Goal: Information Seeking & Learning: Learn about a topic

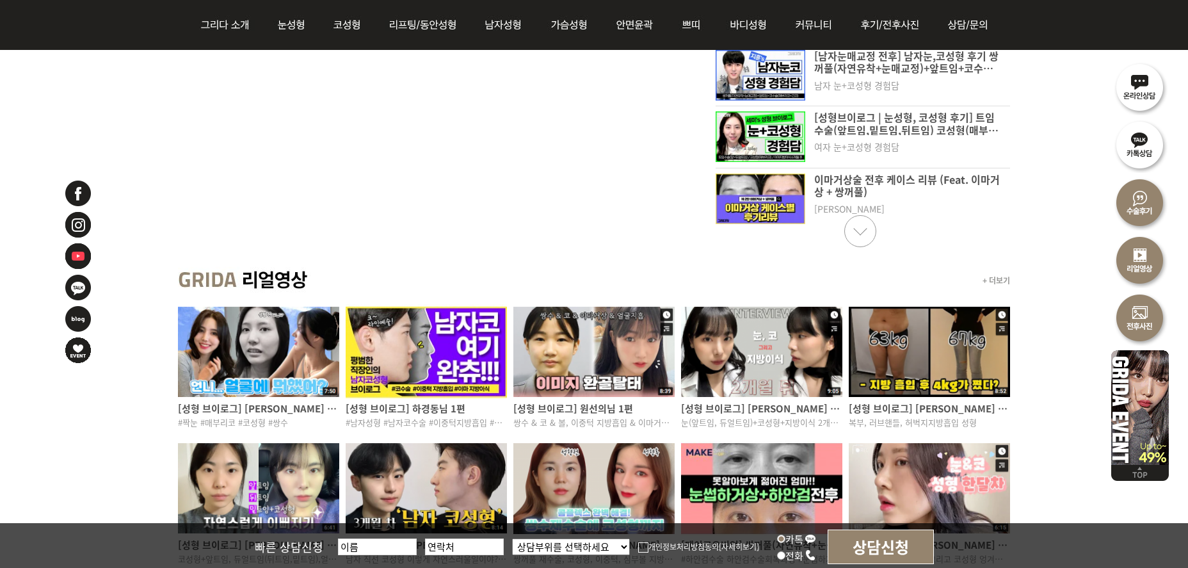
scroll to position [704, 0]
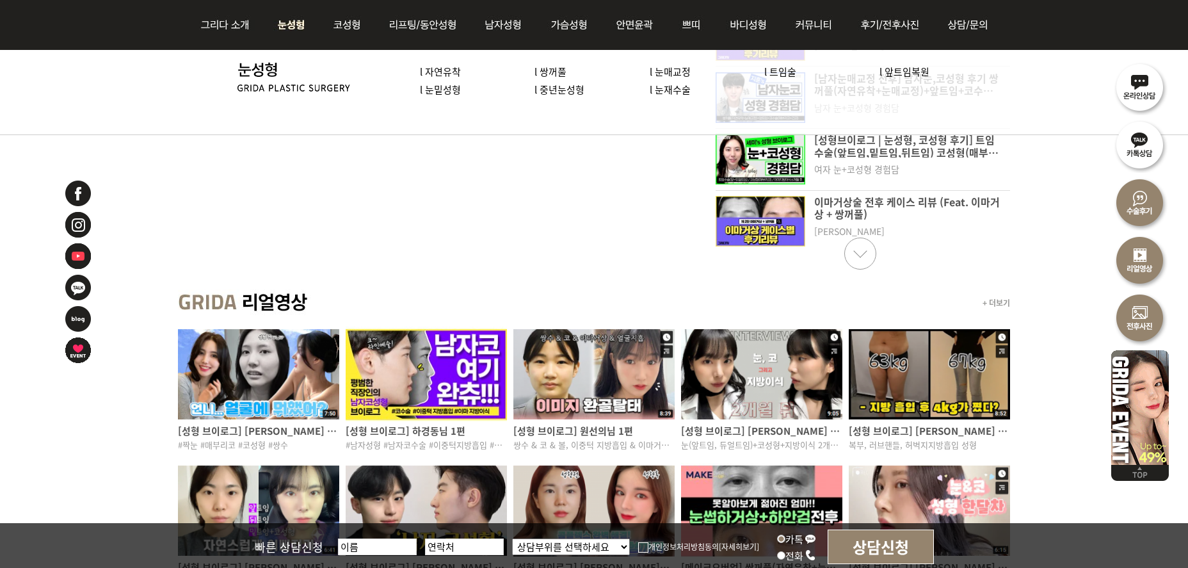
click at [666, 96] on li "l 눈재수술" at bounding box center [707, 90] width 115 height 18
click at [668, 86] on link "l 눈재수술" at bounding box center [670, 89] width 41 height 13
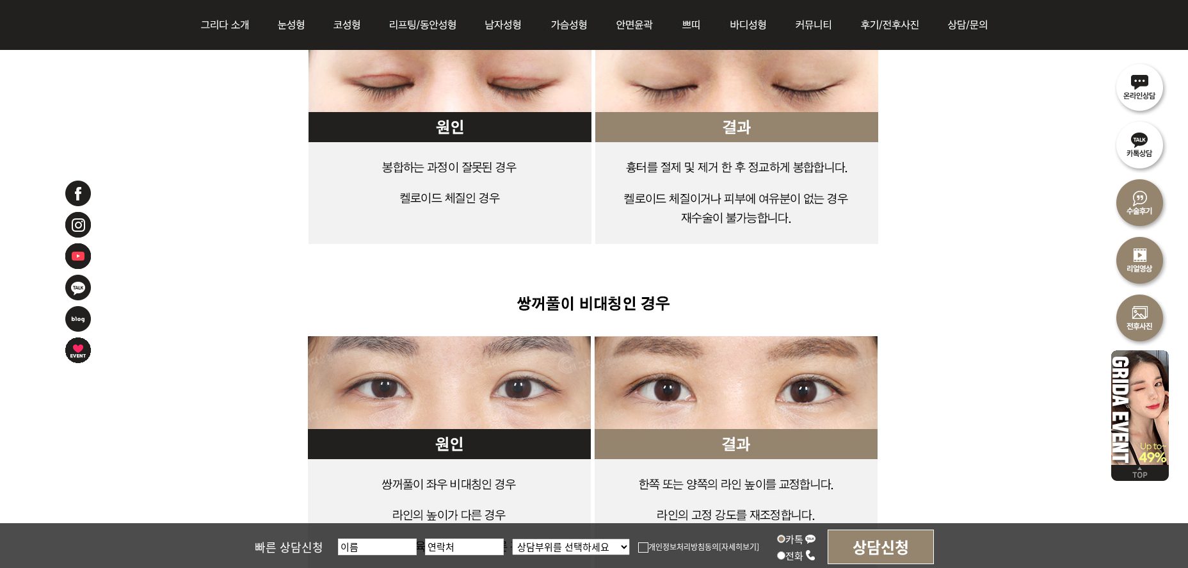
scroll to position [2625, 0]
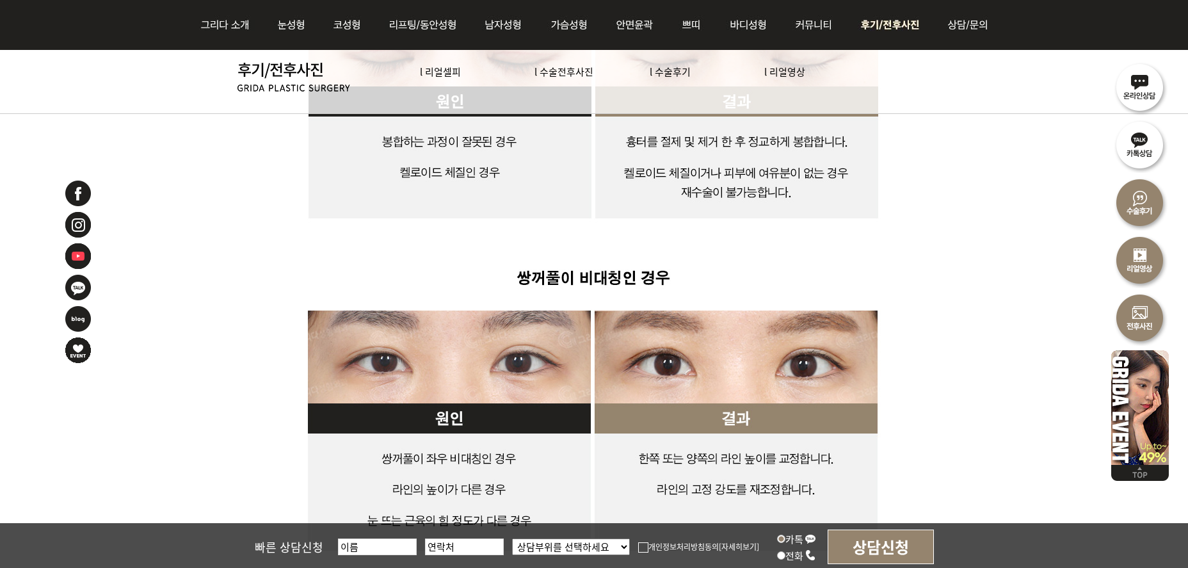
click at [900, 26] on img at bounding box center [892, 25] width 89 height 50
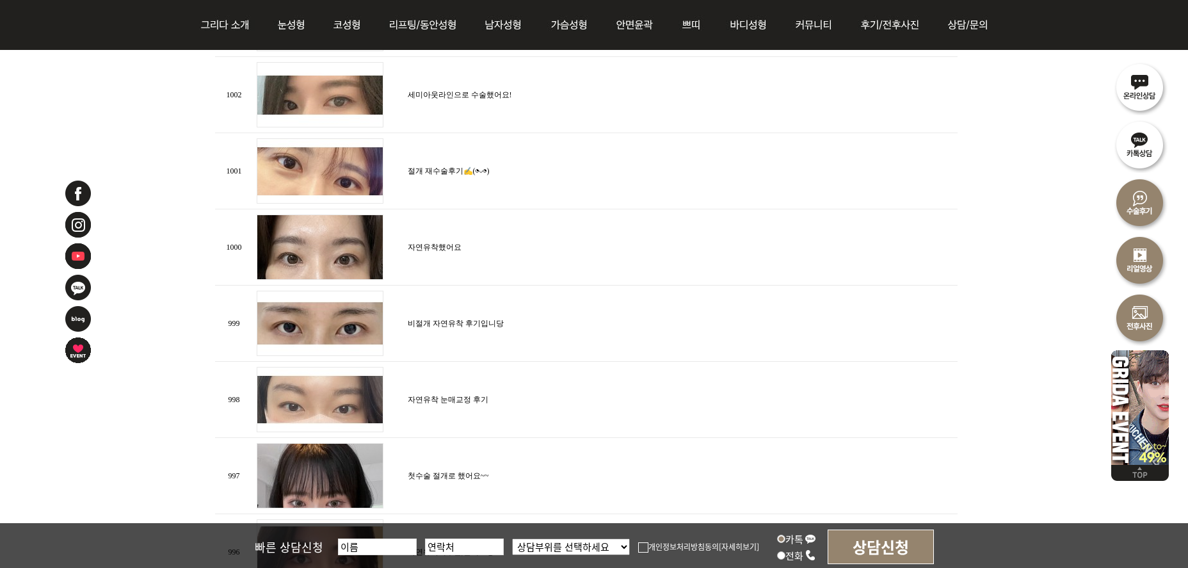
scroll to position [1024, 0]
